Goal: Information Seeking & Learning: Learn about a topic

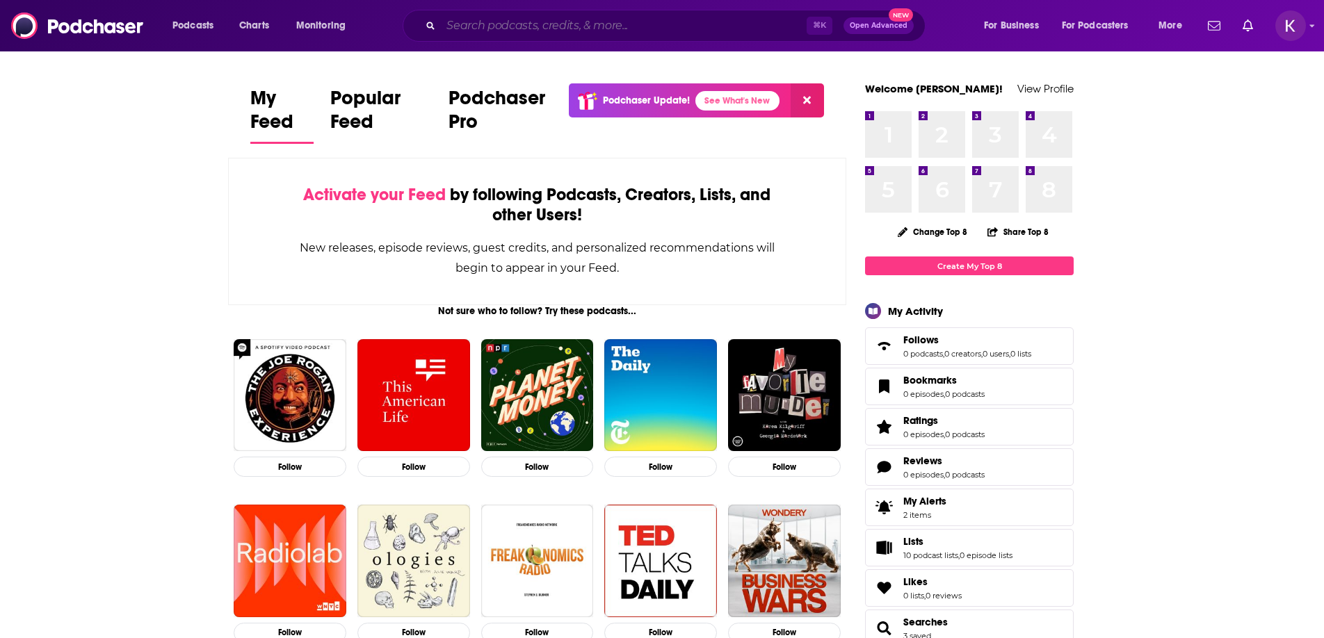
click at [595, 33] on input "Search podcasts, credits, & more..." at bounding box center [624, 26] width 366 height 22
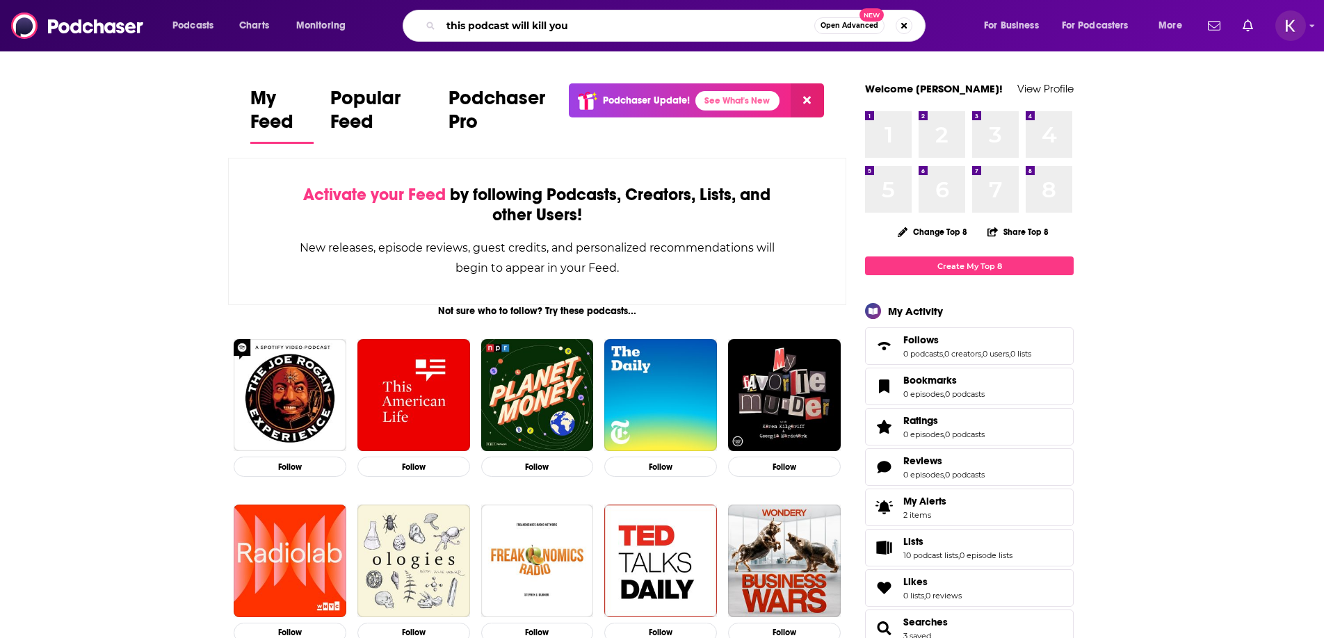
type input "this podcast will kill you"
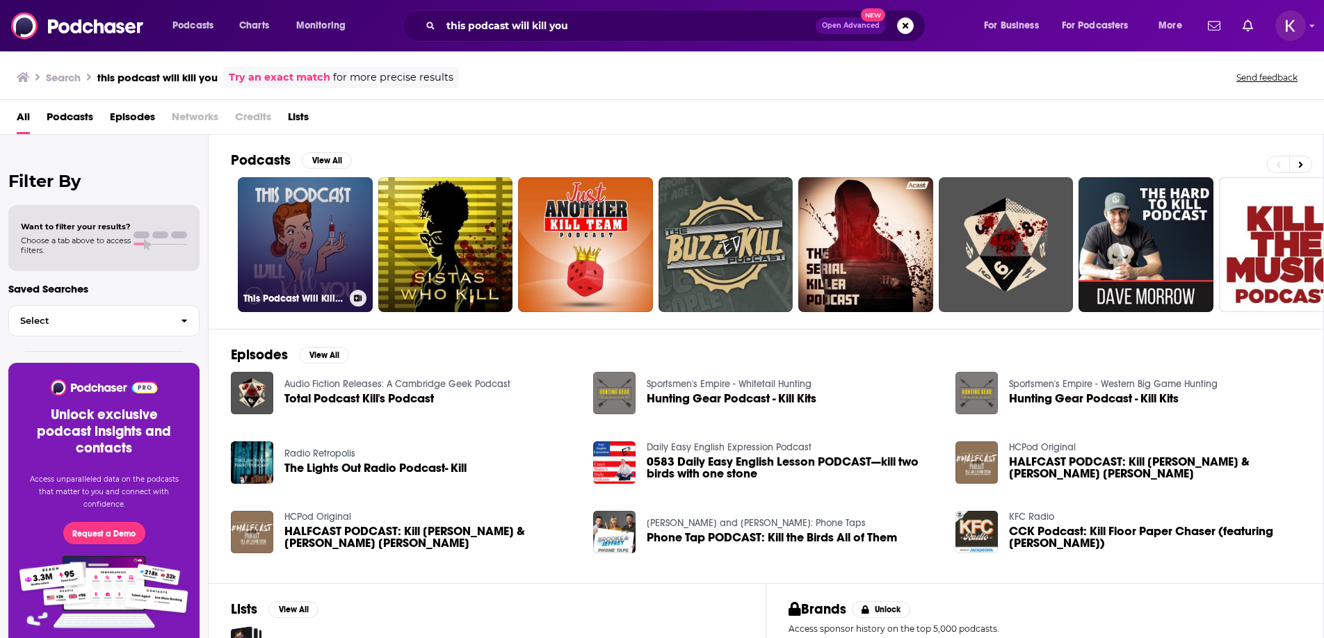
click at [292, 229] on link "This Podcast Will Kill You" at bounding box center [305, 244] width 135 height 135
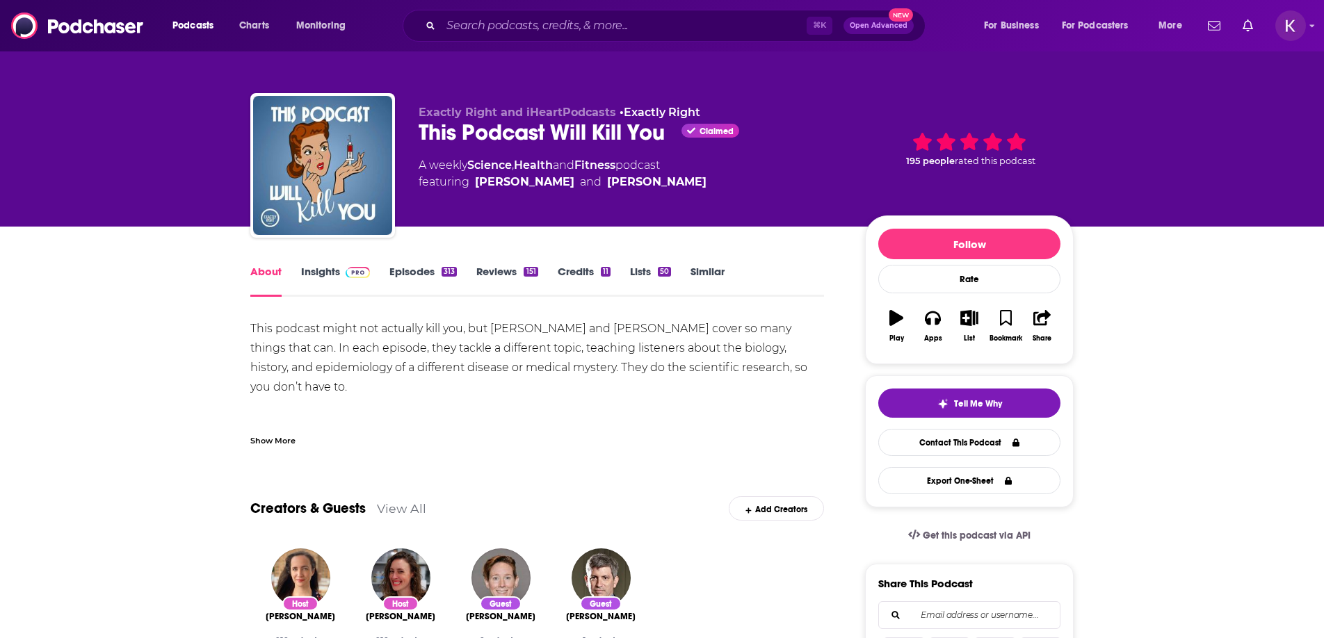
click at [325, 267] on link "Insights" at bounding box center [335, 281] width 69 height 32
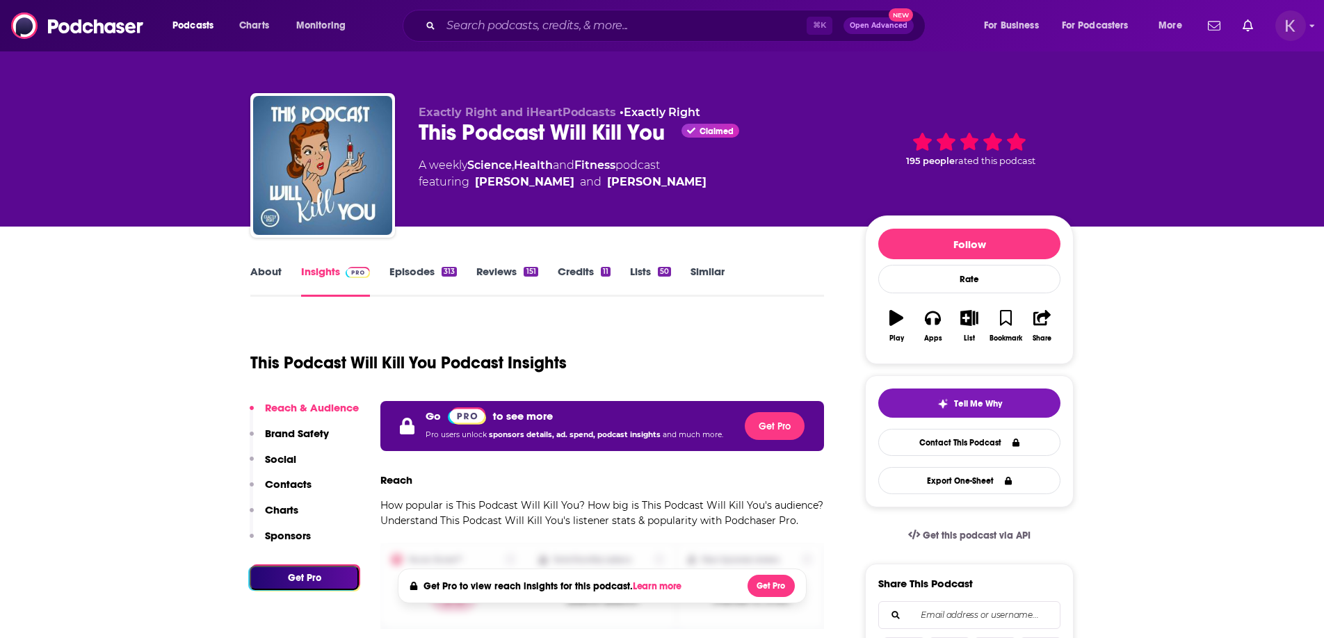
click at [1301, 29] on img "Logged in as kwignall" at bounding box center [1290, 25] width 31 height 31
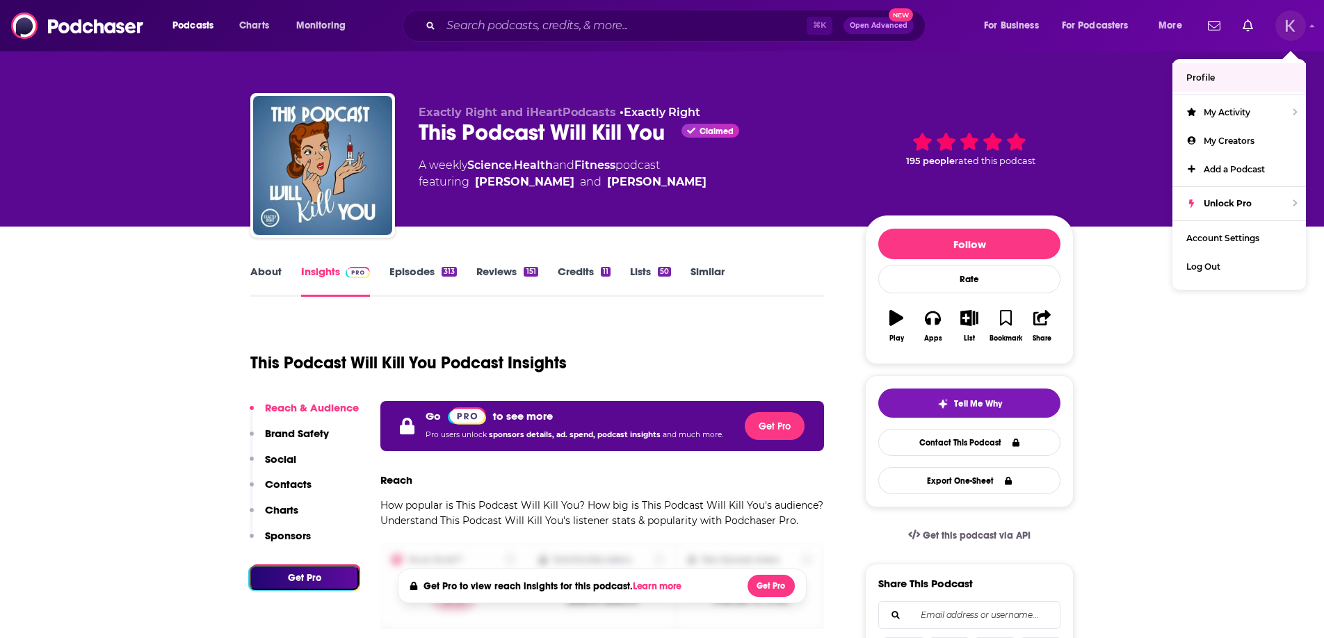
click at [1213, 74] on span "Profile" at bounding box center [1200, 77] width 29 height 10
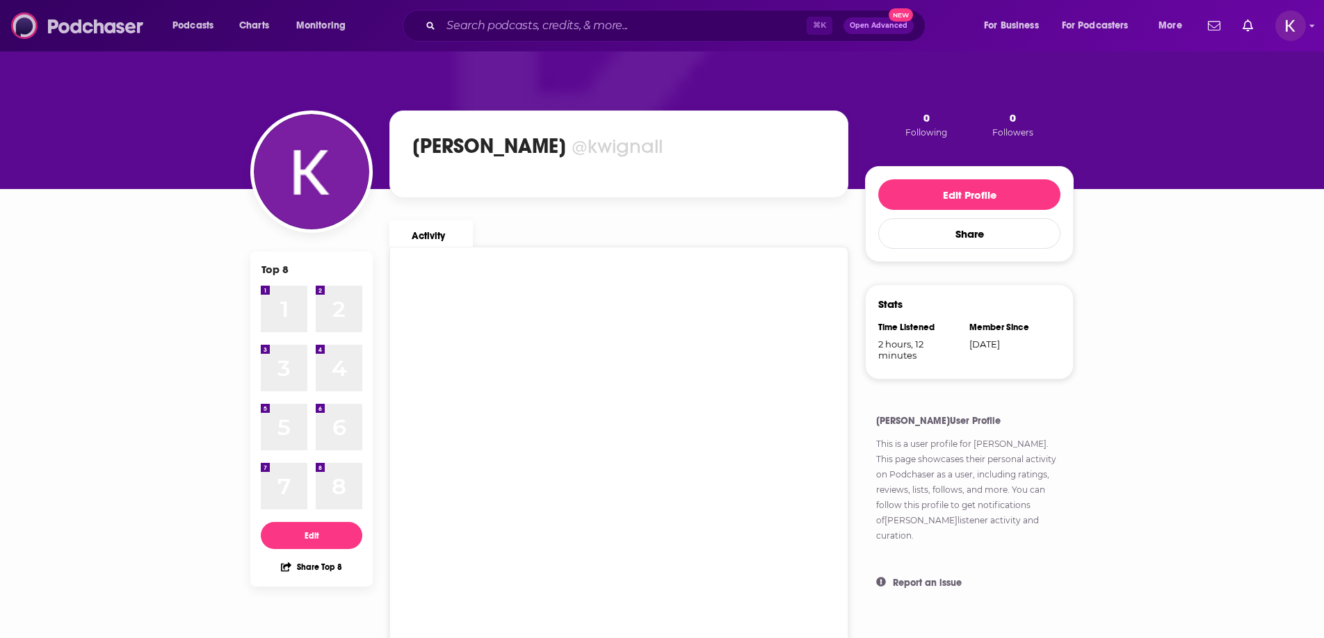
click at [37, 36] on img at bounding box center [78, 26] width 134 height 26
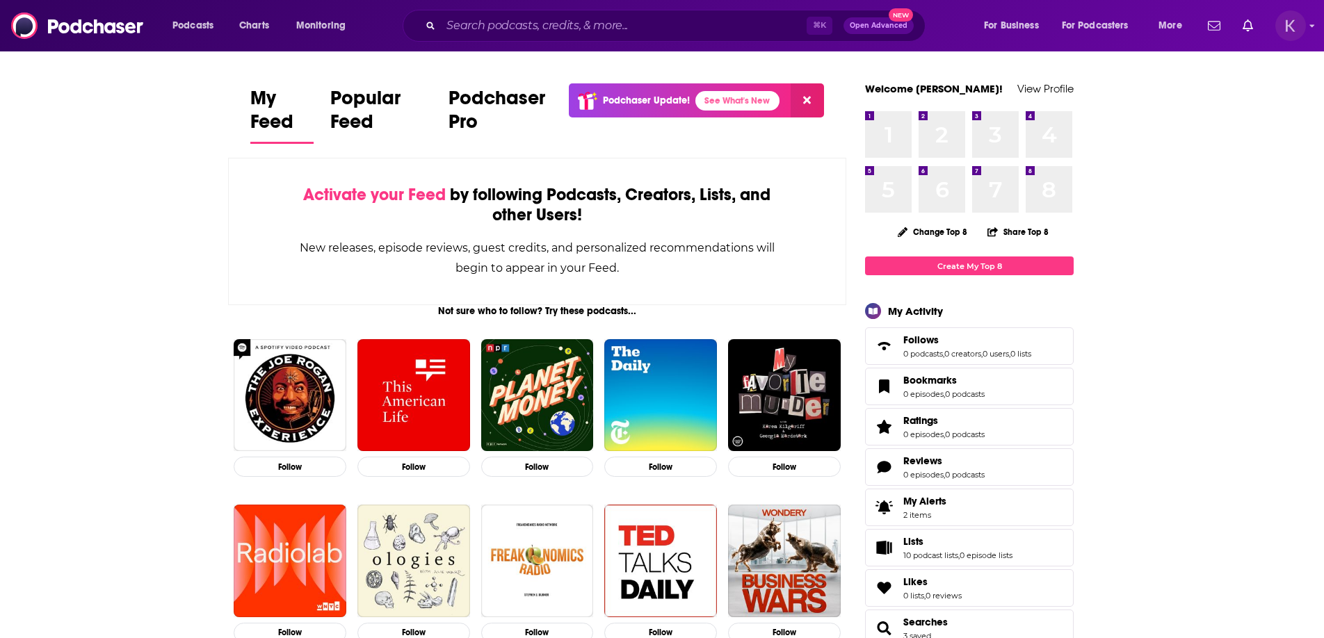
click at [1304, 24] on img "Logged in as kwignall" at bounding box center [1290, 25] width 31 height 31
